Goal: Transaction & Acquisition: Purchase product/service

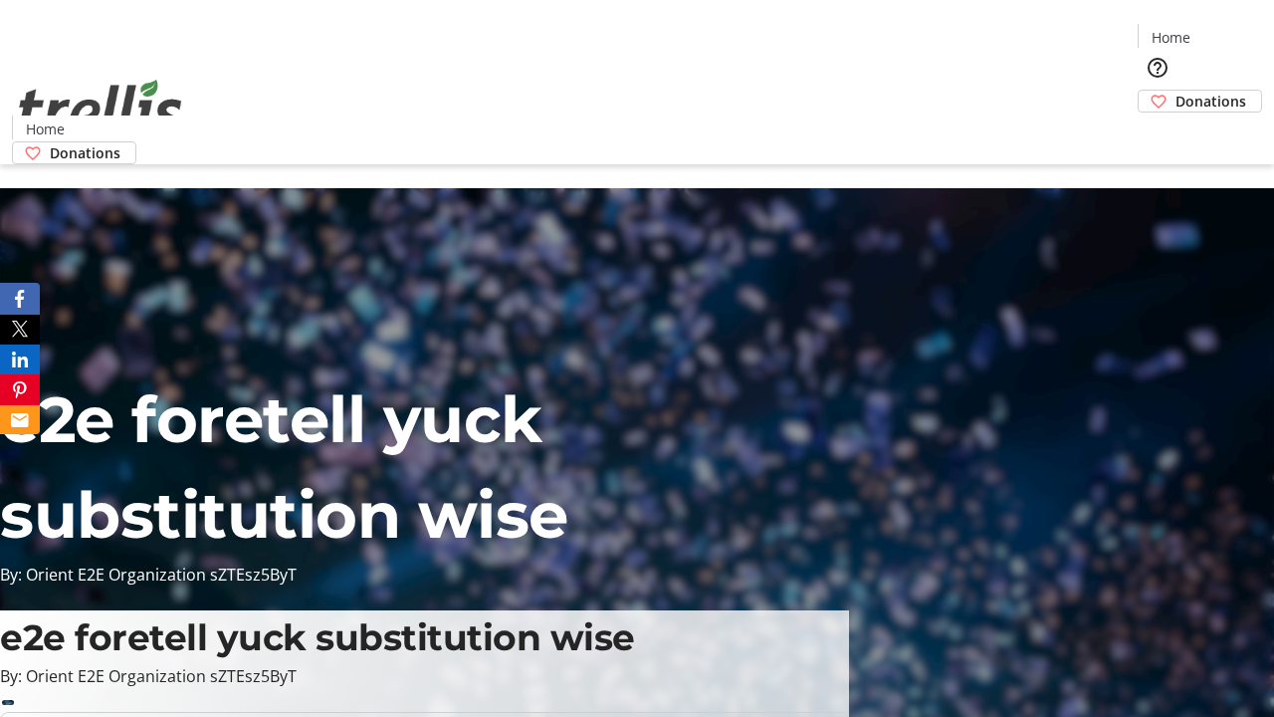
click at [1176, 91] on span "Donations" at bounding box center [1211, 101] width 71 height 21
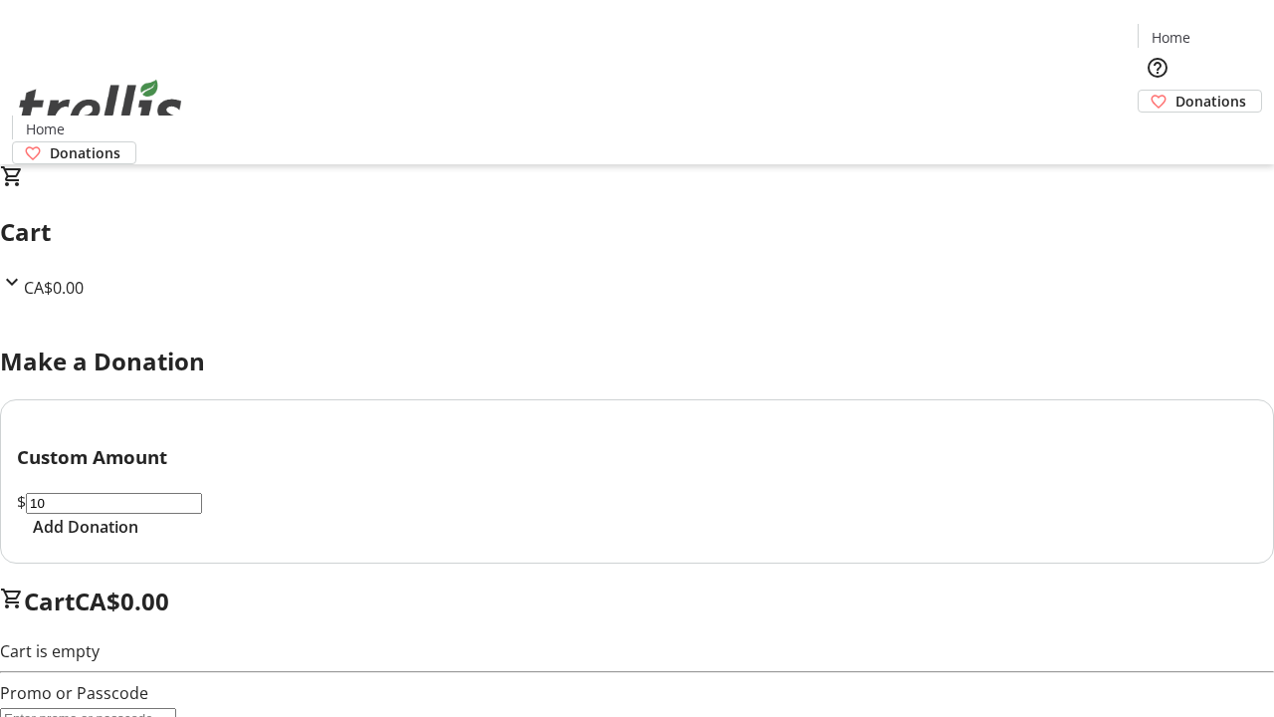
click at [138, 539] on span "Add Donation" at bounding box center [86, 527] width 106 height 24
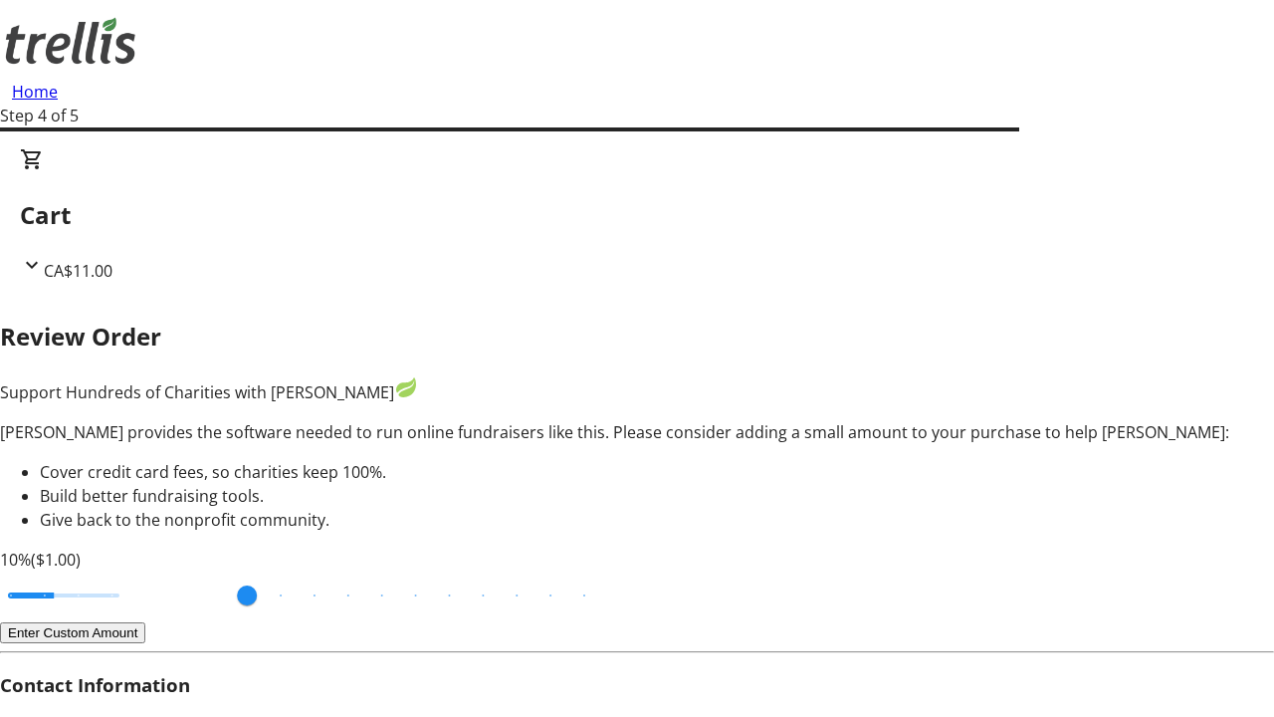
click at [145, 622] on button "Enter Custom Amount" at bounding box center [72, 632] width 145 height 21
